Goal: Task Accomplishment & Management: Use online tool/utility

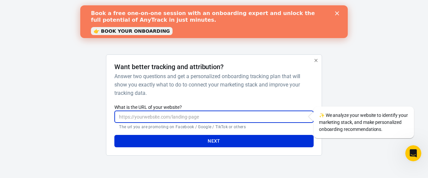
click at [205, 117] on input "What is the URL of your website?" at bounding box center [213, 117] width 199 height 12
click at [198, 119] on input "What is the URL of your website?" at bounding box center [213, 117] width 199 height 12
paste input "[URL][DOMAIN_NAME]"
type input "[URL][DOMAIN_NAME]"
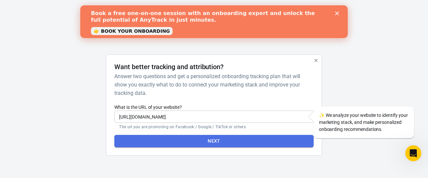
click at [212, 141] on button "Next" at bounding box center [213, 141] width 199 height 12
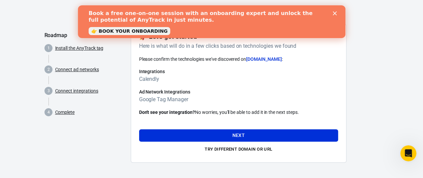
scroll to position [31, 0]
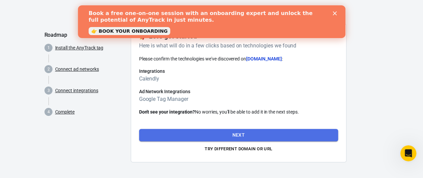
click at [221, 130] on button "Next" at bounding box center [238, 135] width 199 height 12
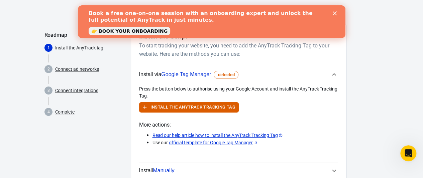
click at [196, 73] on span "Google Tag Manager" at bounding box center [186, 75] width 50 height 6
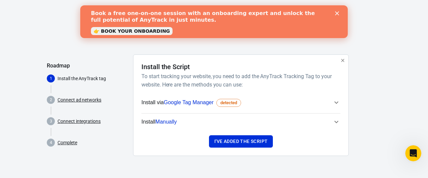
click at [335, 104] on icon "button" at bounding box center [337, 103] width 8 height 8
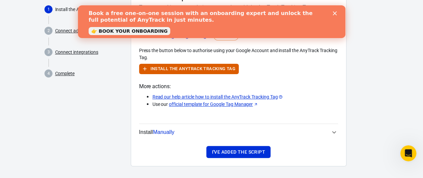
scroll to position [70, 0]
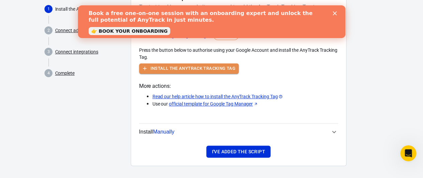
click at [218, 71] on button "Install the AnyTrack Tracking Tag" at bounding box center [189, 69] width 100 height 10
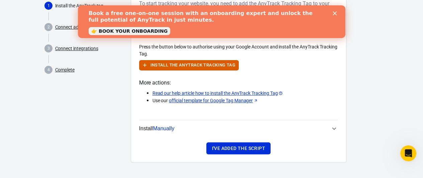
scroll to position [0, 0]
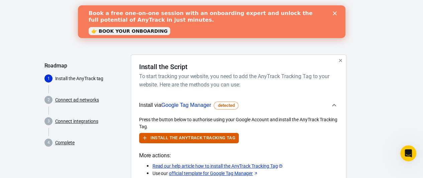
click at [336, 105] on icon "button" at bounding box center [334, 105] width 8 height 8
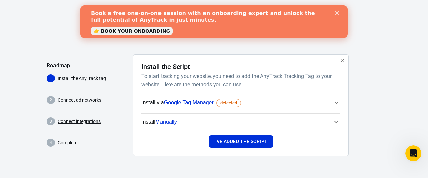
click at [336, 105] on icon "button" at bounding box center [337, 103] width 8 height 8
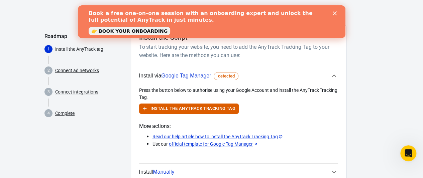
scroll to position [29, 0]
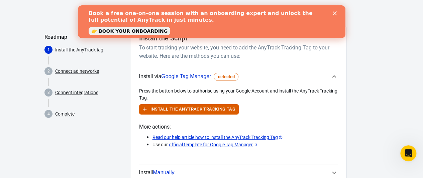
click at [76, 69] on link "Connect ad networks" at bounding box center [77, 71] width 44 height 7
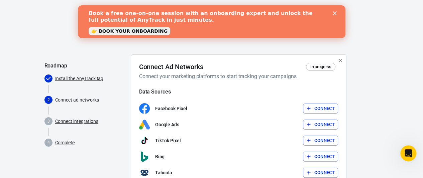
click at [91, 77] on link "Install the AnyTrack tag" at bounding box center [79, 78] width 49 height 7
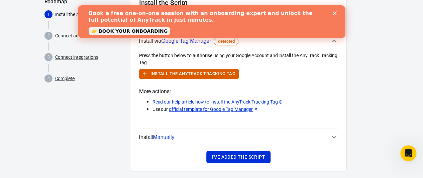
scroll to position [64, 0]
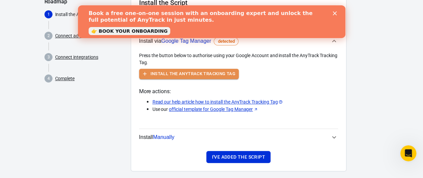
click at [203, 77] on button "Install the AnyTrack Tracking Tag" at bounding box center [189, 74] width 100 height 10
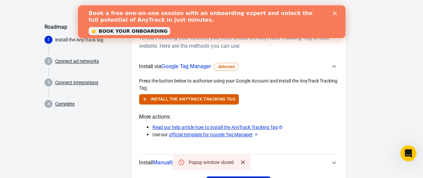
scroll to position [0, 0]
